Goal: Transaction & Acquisition: Book appointment/travel/reservation

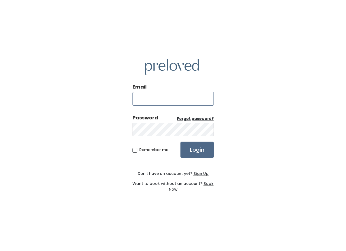
type input "[EMAIL_ADDRESS][DOMAIN_NAME]"
click at [197, 150] on input "Login" at bounding box center [196, 150] width 33 height 16
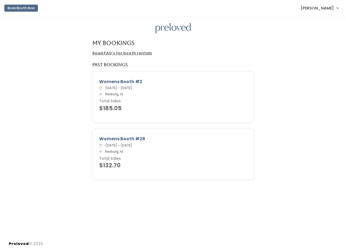
click at [27, 8] on button "Book Booth Now" at bounding box center [21, 8] width 34 height 7
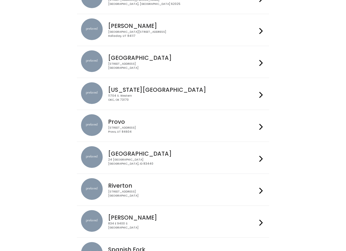
scroll to position [125, 0]
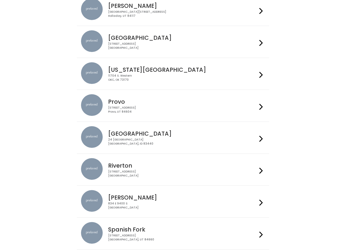
click at [261, 139] on icon at bounding box center [261, 139] width 4 height 8
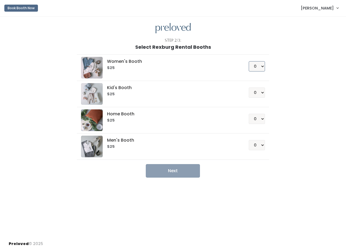
select select "1"
click at [183, 176] on button "Next" at bounding box center [173, 171] width 54 height 14
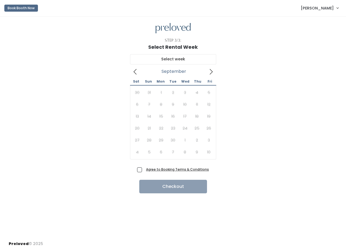
click at [210, 70] on icon at bounding box center [211, 72] width 6 height 6
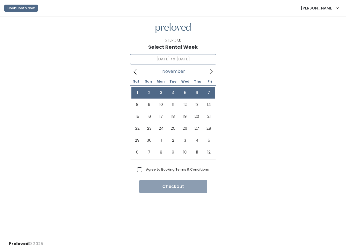
click at [135, 72] on icon at bounding box center [135, 72] width 6 height 6
click at [66, 163] on div "November 1 to November 7 November 2025 Sat Sun Mon Tue Wed Thu Fri 1 2 3 4 5 6 …" at bounding box center [173, 108] width 329 height 116
click at [60, 166] on div "Agree to Booking Terms & Conditions Checkout" at bounding box center [173, 180] width 329 height 28
click at [339, 11] on link "Lexi Winkley" at bounding box center [319, 8] width 48 height 12
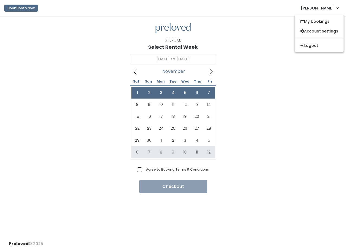
click at [339, 11] on link "Lexi Winkley" at bounding box center [319, 8] width 48 height 12
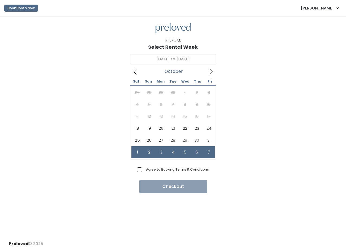
click at [138, 73] on span at bounding box center [135, 71] width 10 height 9
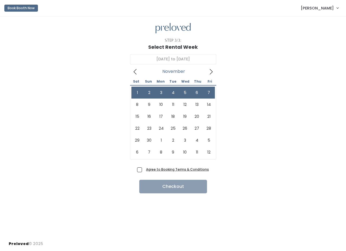
click at [210, 71] on icon at bounding box center [211, 72] width 6 height 6
type input "November 8 to November 14"
